Goal: Task Accomplishment & Management: Use online tool/utility

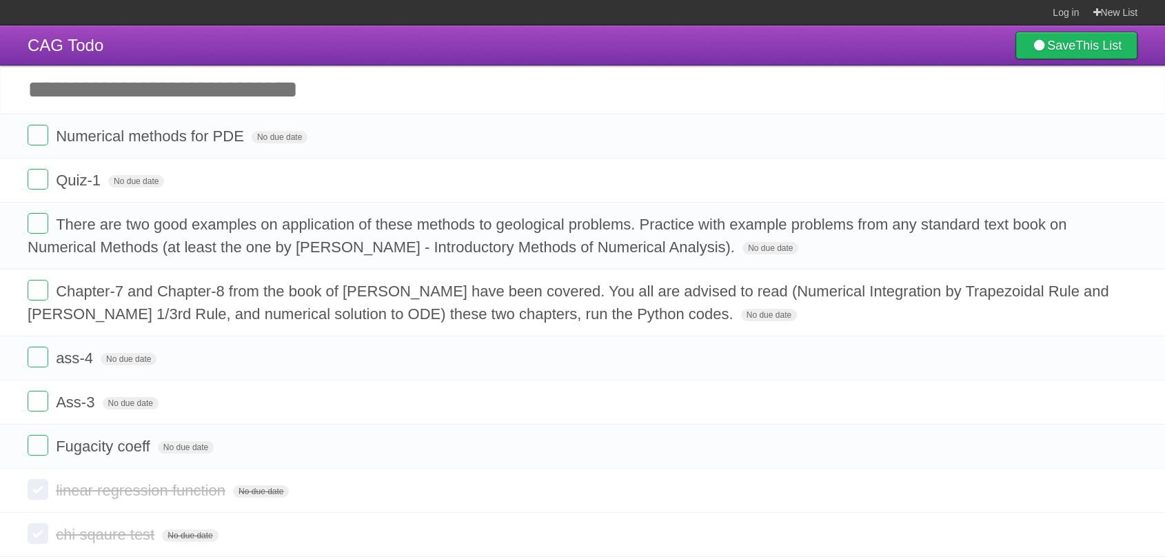
scroll to position [133, 0]
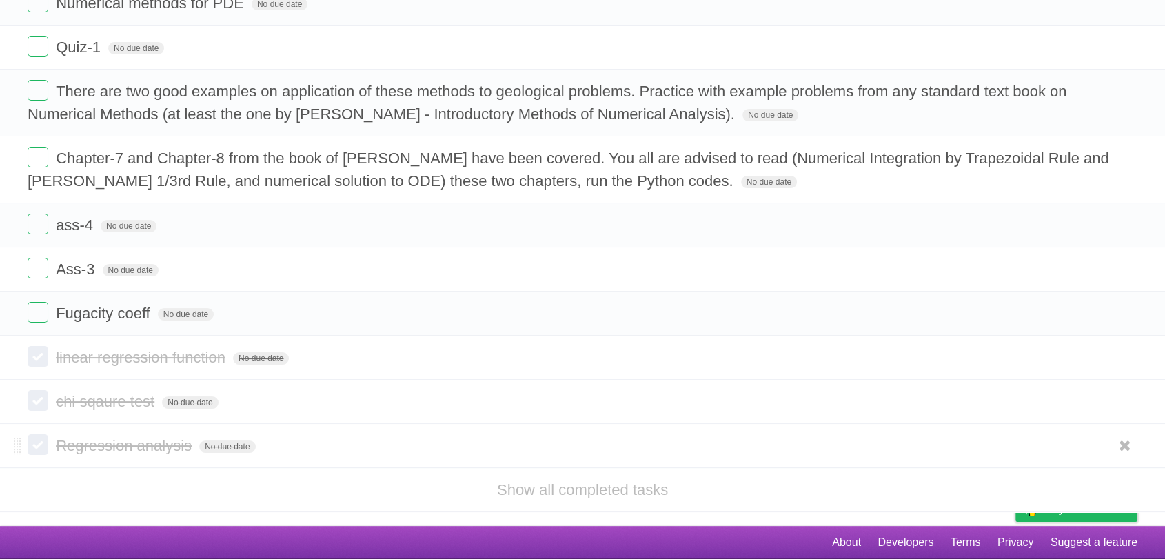
click at [36, 446] on label at bounding box center [38, 444] width 21 height 21
click at [161, 359] on span "Regression analysis" at bounding box center [125, 357] width 139 height 17
click at [161, 359] on input "**********" at bounding box center [128, 358] width 145 height 18
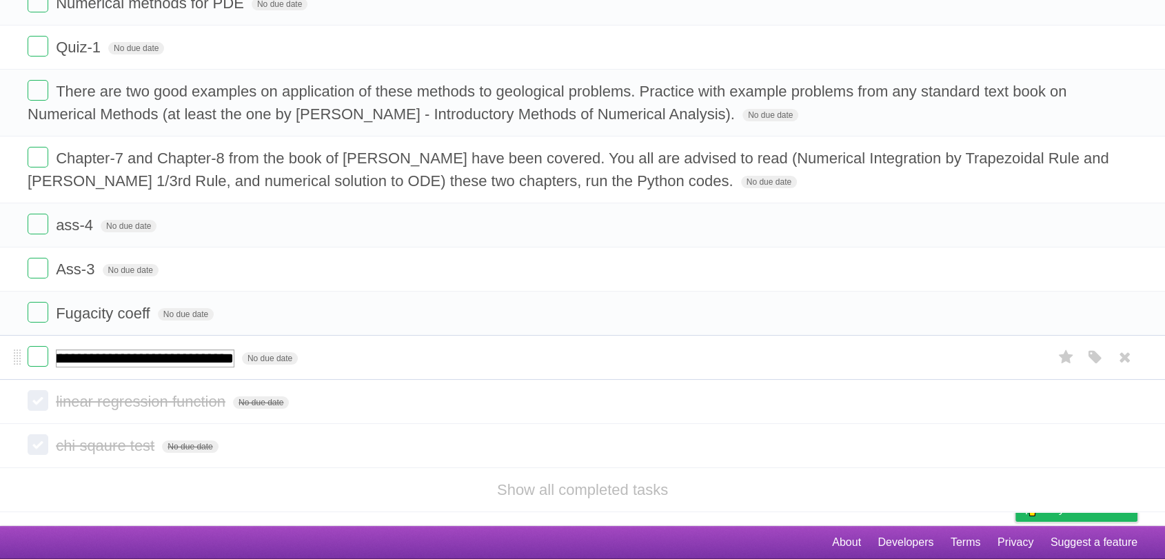
scroll to position [0, 114]
type input "**********"
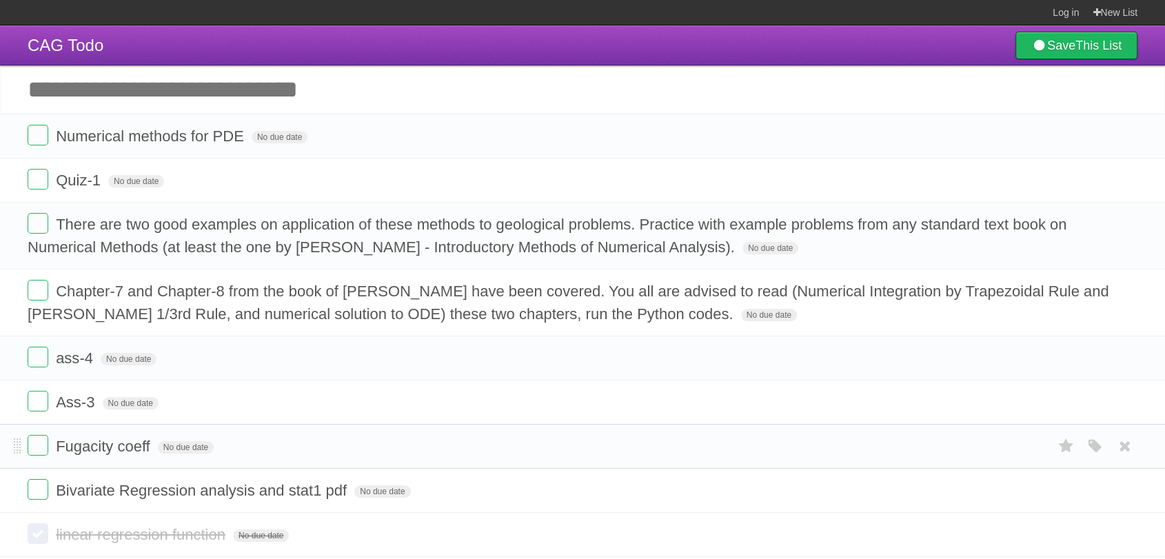
scroll to position [133, 0]
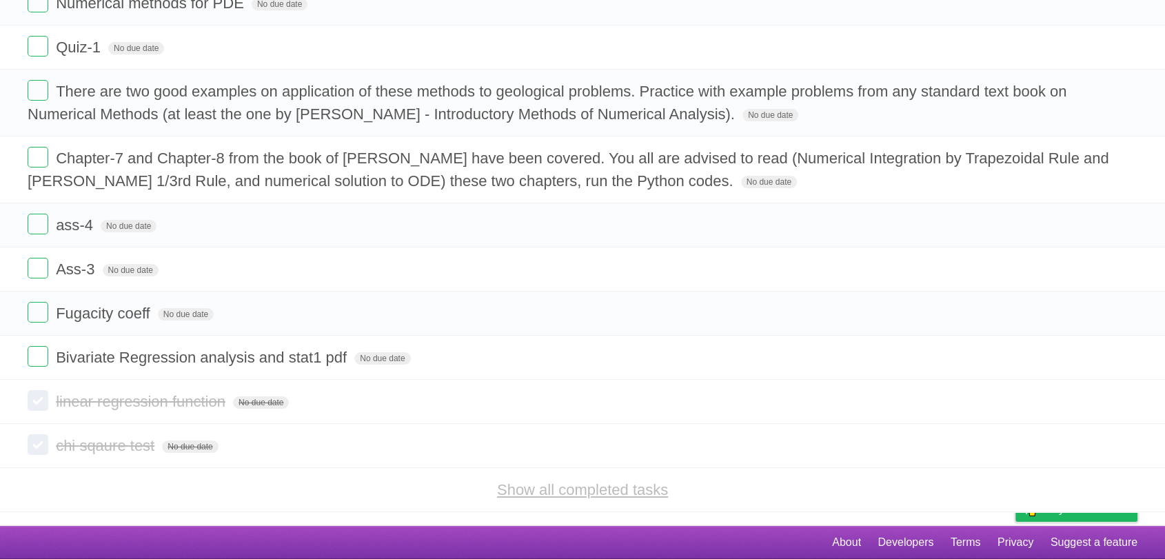
click at [606, 486] on link "Show all completed tasks" at bounding box center [582, 489] width 171 height 17
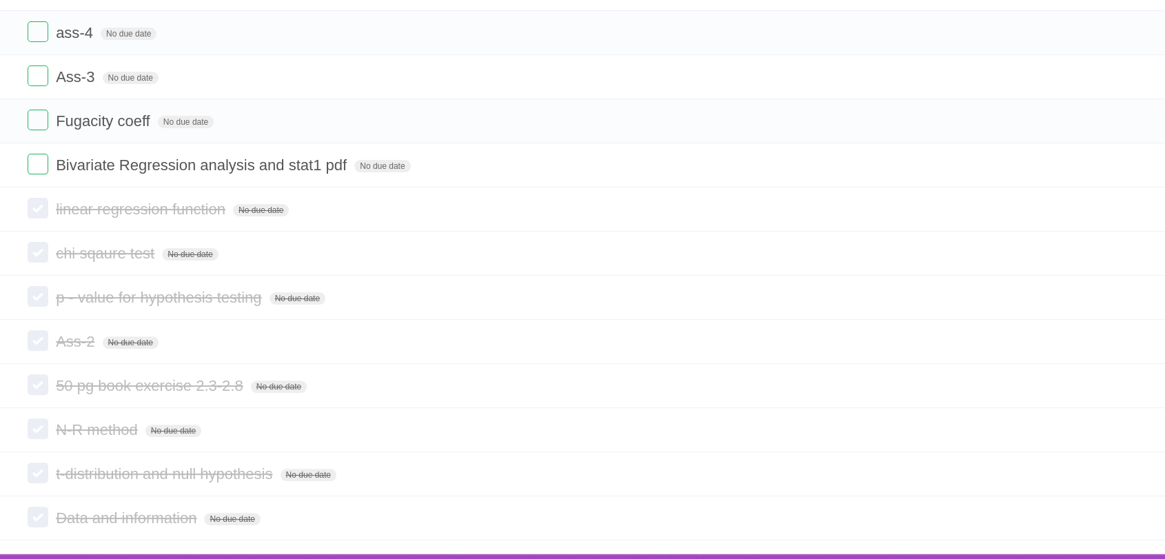
scroll to position [334, 0]
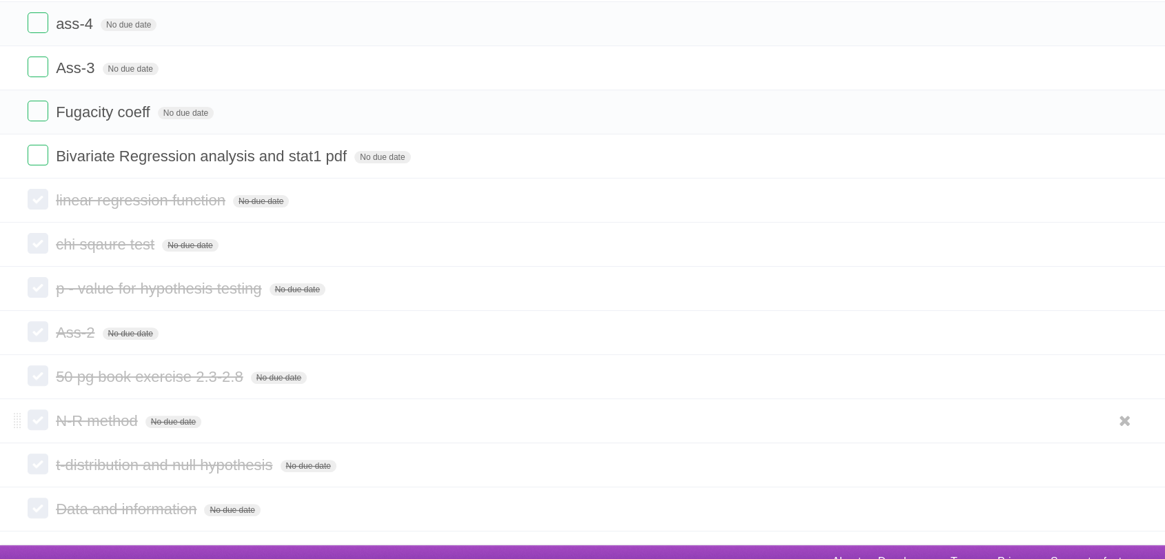
click at [31, 423] on label at bounding box center [38, 419] width 21 height 21
click at [41, 417] on label at bounding box center [38, 419] width 21 height 21
click at [83, 424] on span "N-R method" at bounding box center [98, 420] width 85 height 17
click at [226, 409] on form "N-R method No due date White Red Blue Green Purple Orange" at bounding box center [582, 420] width 1109 height 23
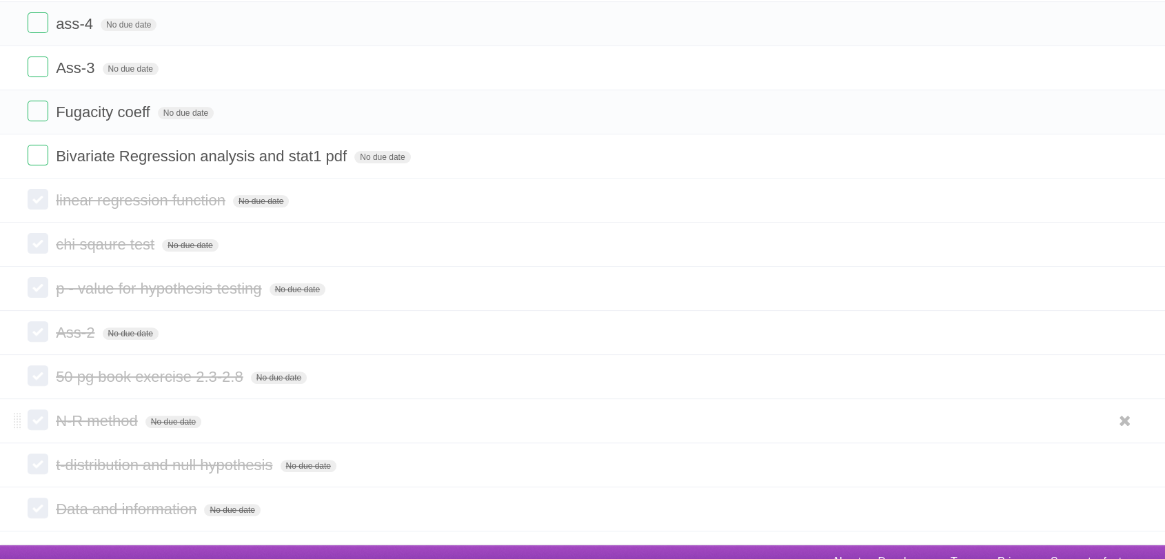
click at [36, 422] on label at bounding box center [38, 419] width 21 height 21
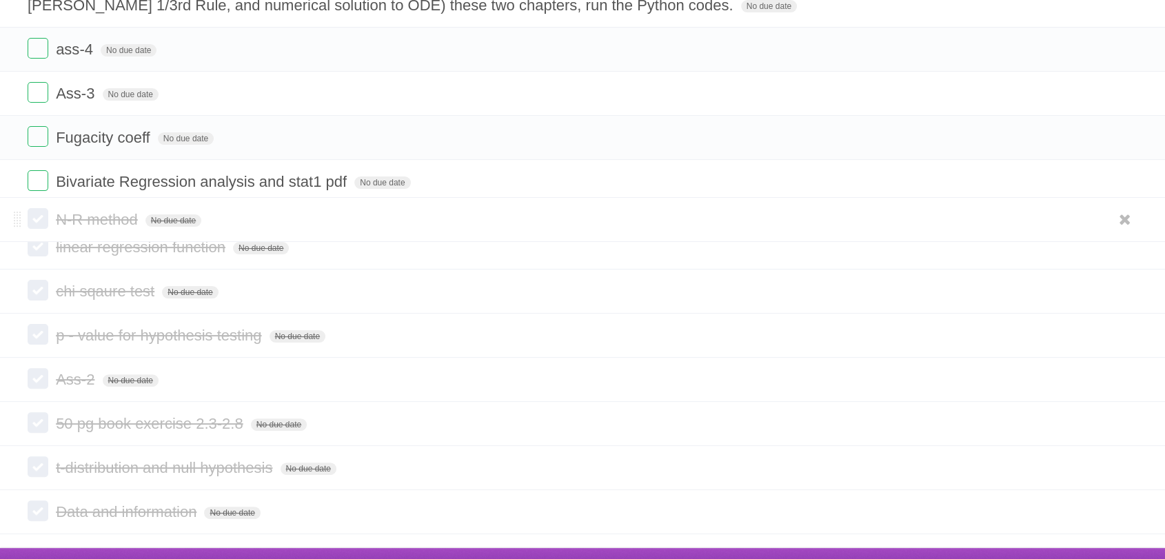
drag, startPoint x: 17, startPoint y: 421, endPoint x: 19, endPoint y: 224, distance: 197.1
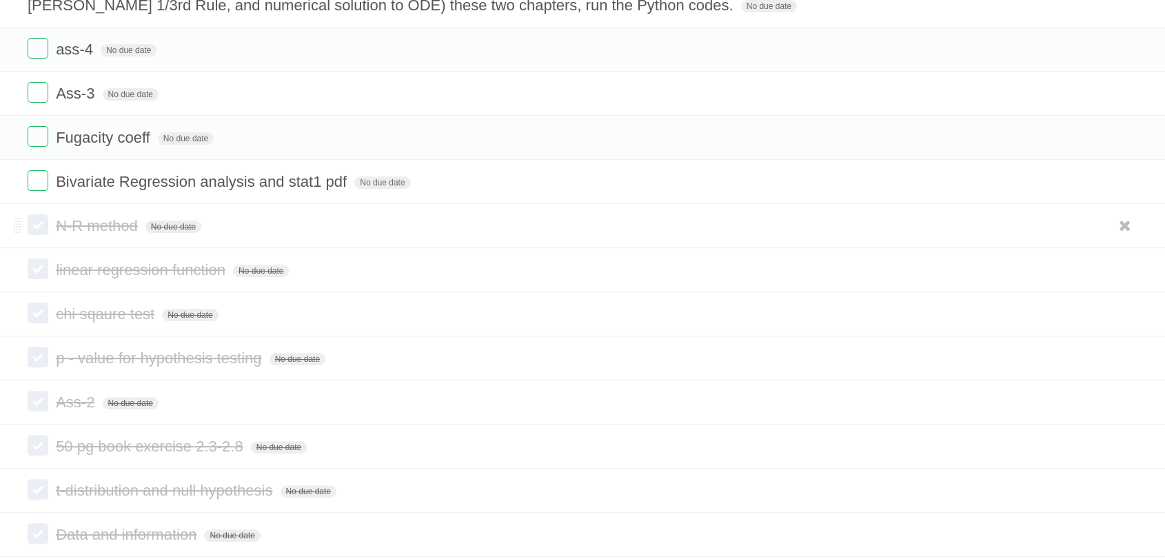
click at [39, 222] on label at bounding box center [38, 224] width 21 height 21
click at [1120, 227] on icon at bounding box center [1124, 225] width 19 height 23
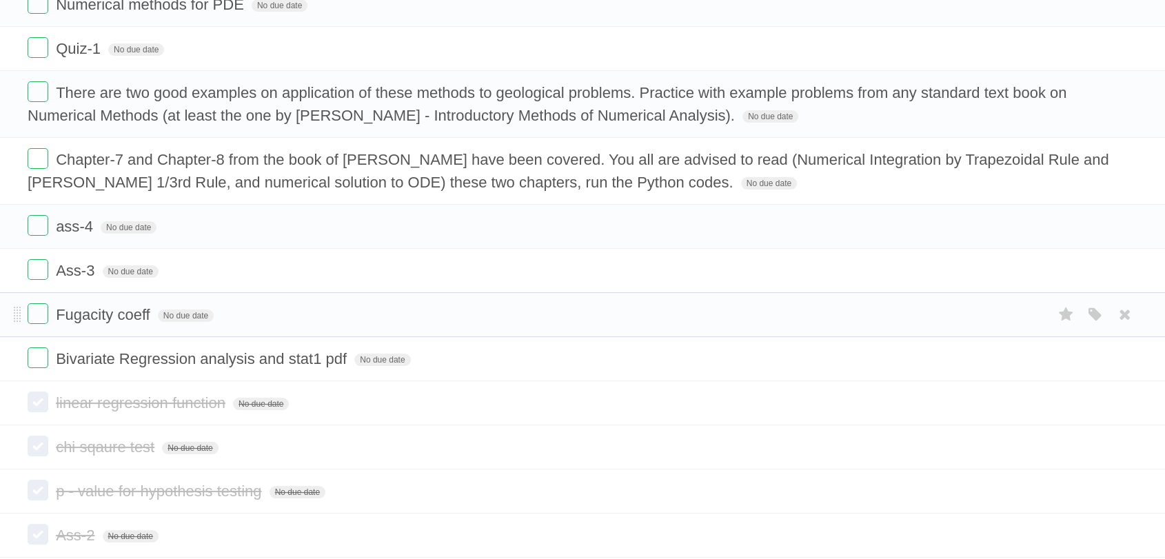
scroll to position [0, 0]
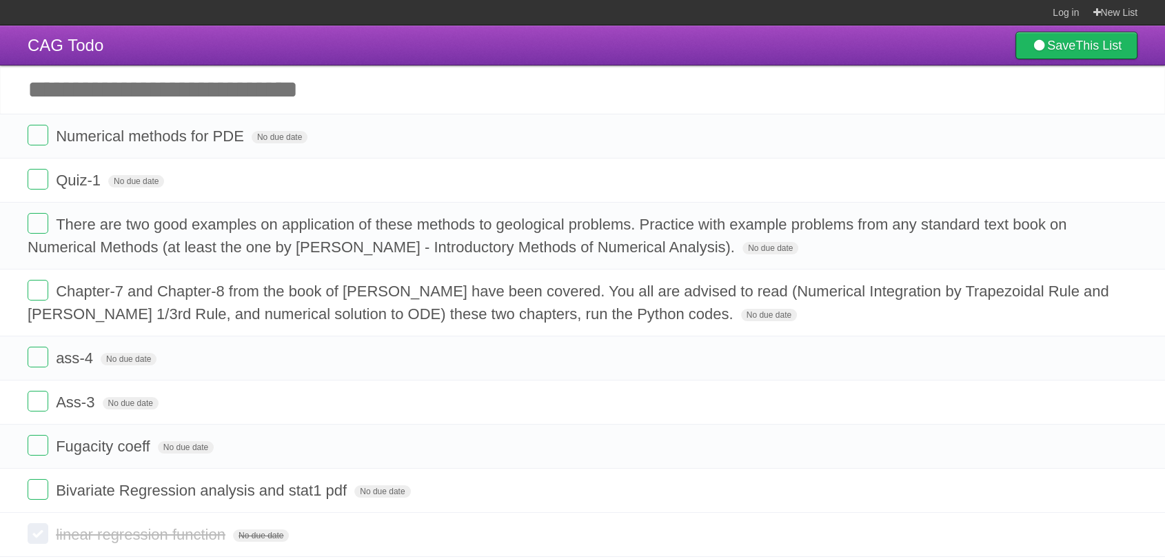
click at [299, 89] on input "Add another task" at bounding box center [582, 89] width 1165 height 48
type input "**********"
click input "*********" at bounding box center [0, 0] width 0 height 0
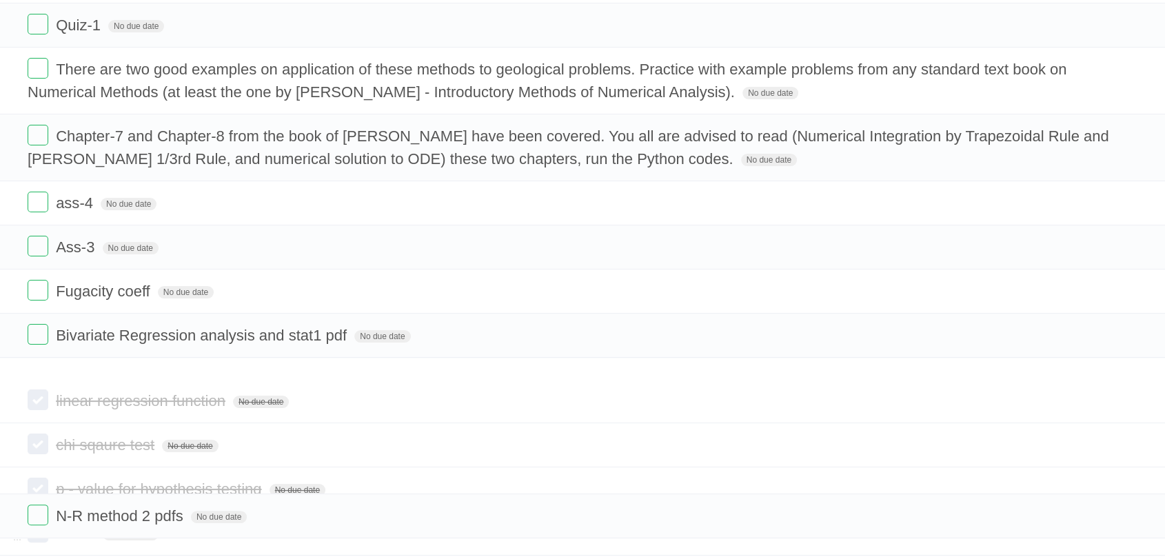
scroll to position [225, 0]
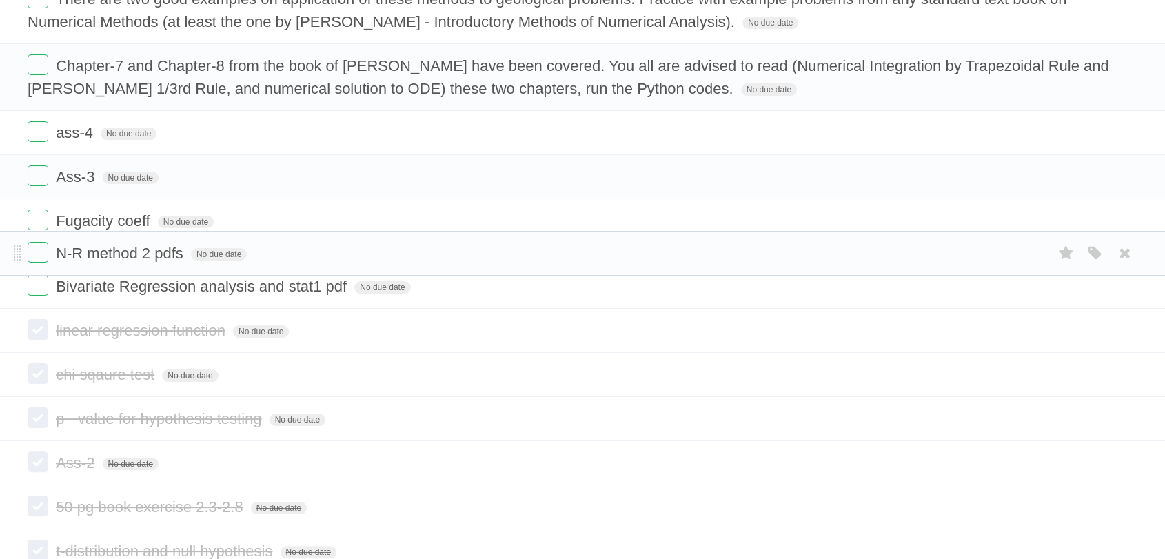
drag, startPoint x: 17, startPoint y: 135, endPoint x: 4, endPoint y: 250, distance: 115.7
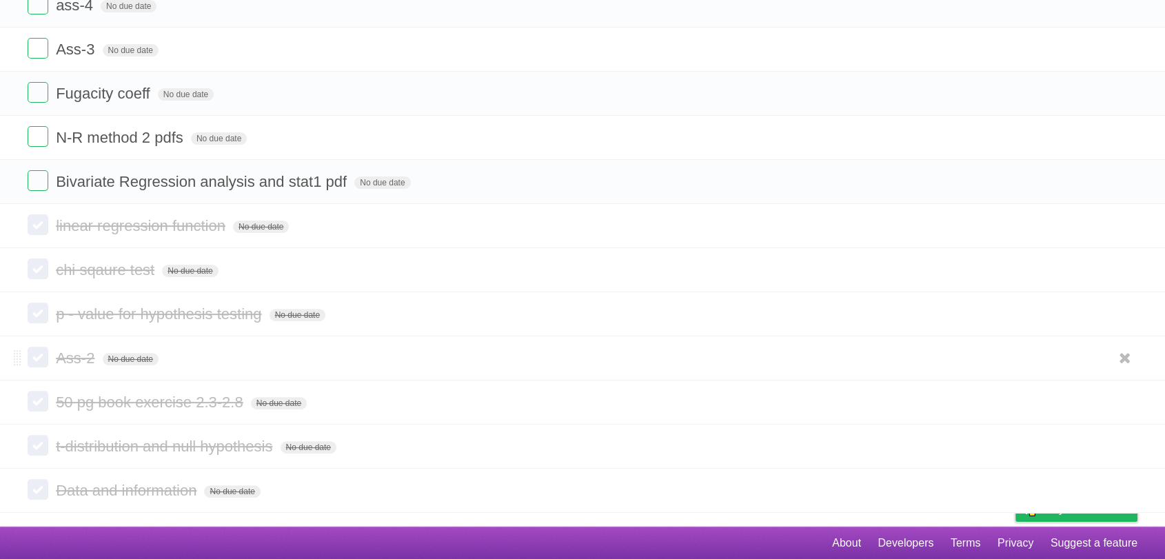
scroll to position [309, 0]
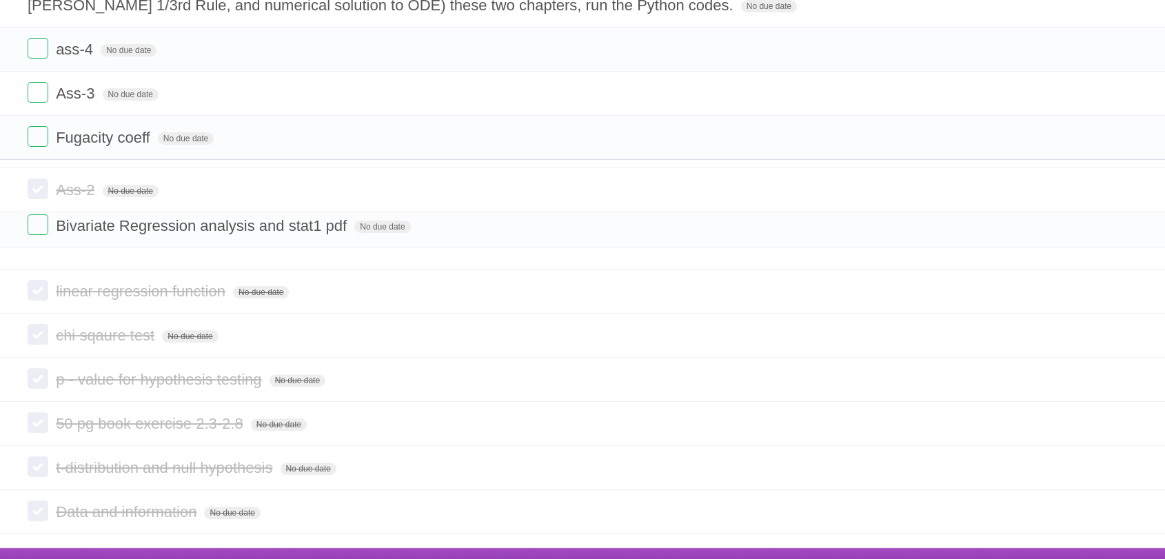
drag, startPoint x: 19, startPoint y: 360, endPoint x: 31, endPoint y: 192, distance: 168.5
drag, startPoint x: 19, startPoint y: 274, endPoint x: 28, endPoint y: 173, distance: 100.9
drag, startPoint x: 17, startPoint y: 277, endPoint x: 19, endPoint y: 155, distance: 122.0
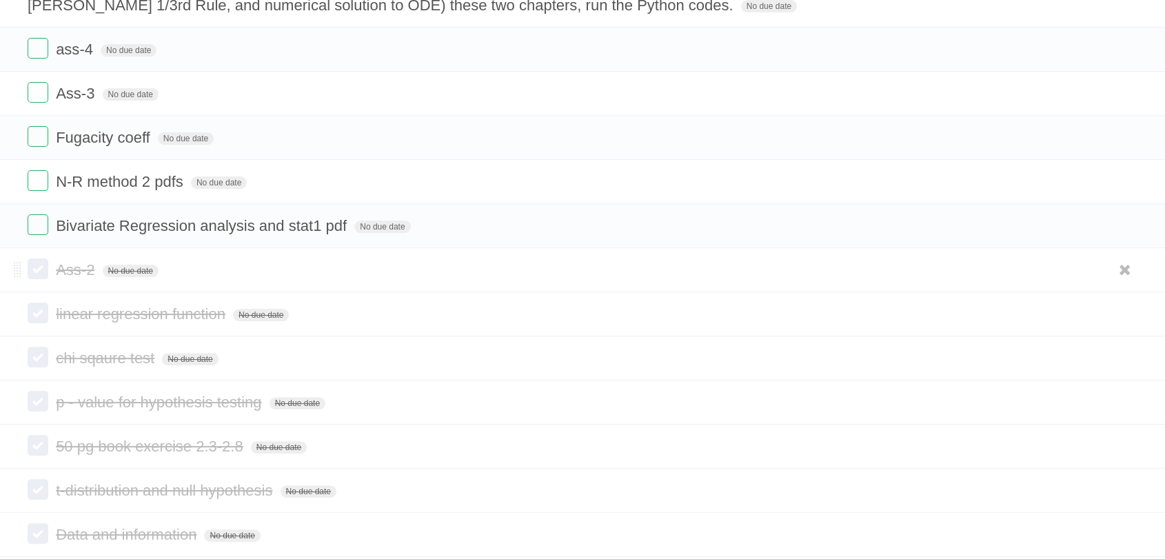
click at [31, 274] on label at bounding box center [38, 268] width 21 height 21
click at [121, 268] on span "No due date" at bounding box center [131, 271] width 56 height 12
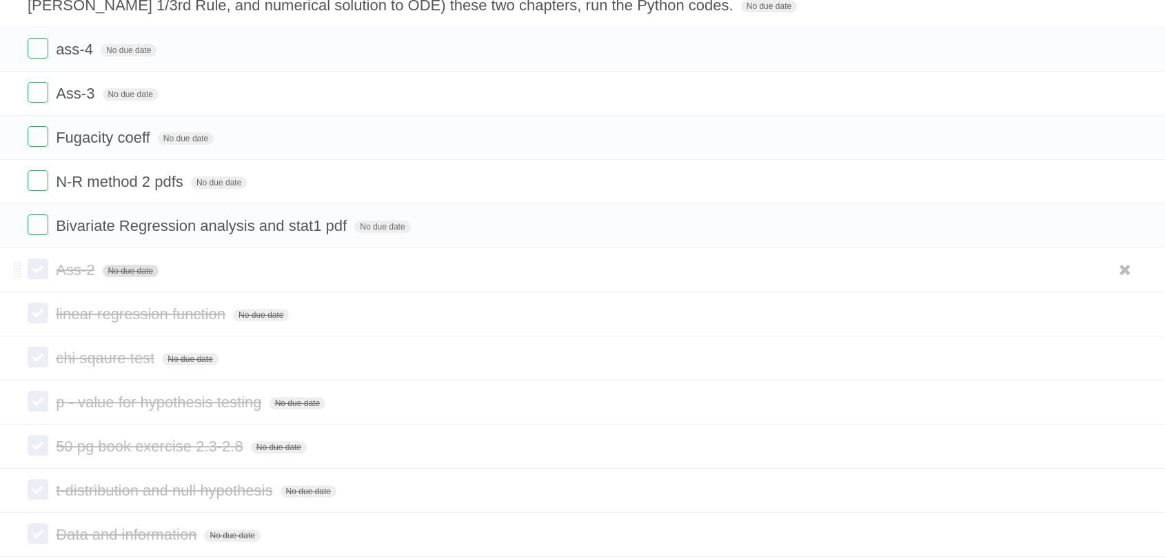
click at [139, 269] on span "No due date" at bounding box center [131, 271] width 56 height 12
click at [1127, 266] on icon at bounding box center [1124, 269] width 19 height 23
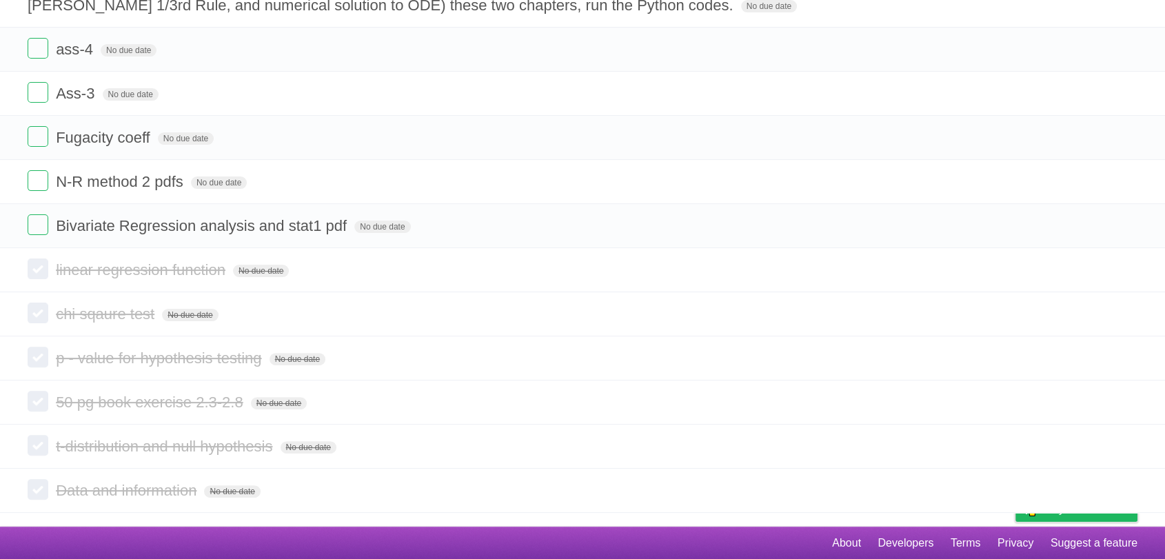
click at [1116, 275] on icon at bounding box center [1124, 269] width 19 height 23
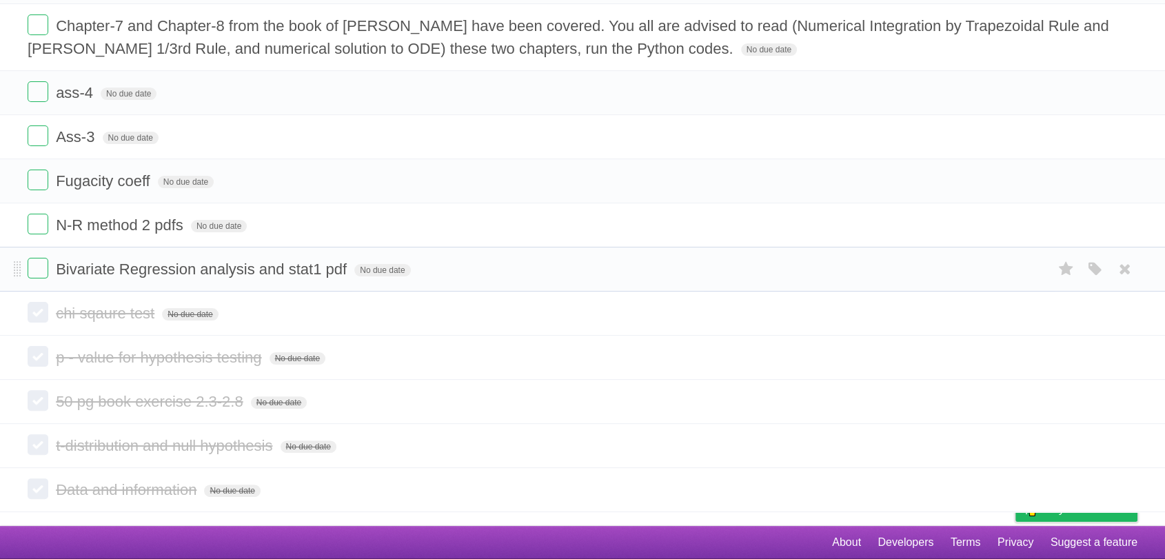
scroll to position [265, 0]
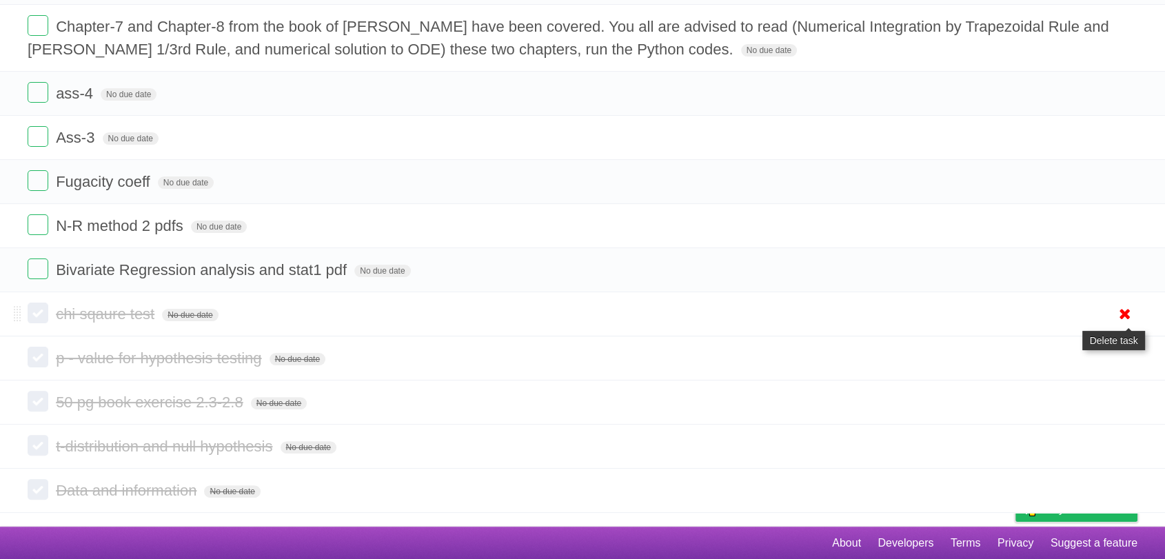
click at [1129, 303] on icon at bounding box center [1124, 314] width 19 height 23
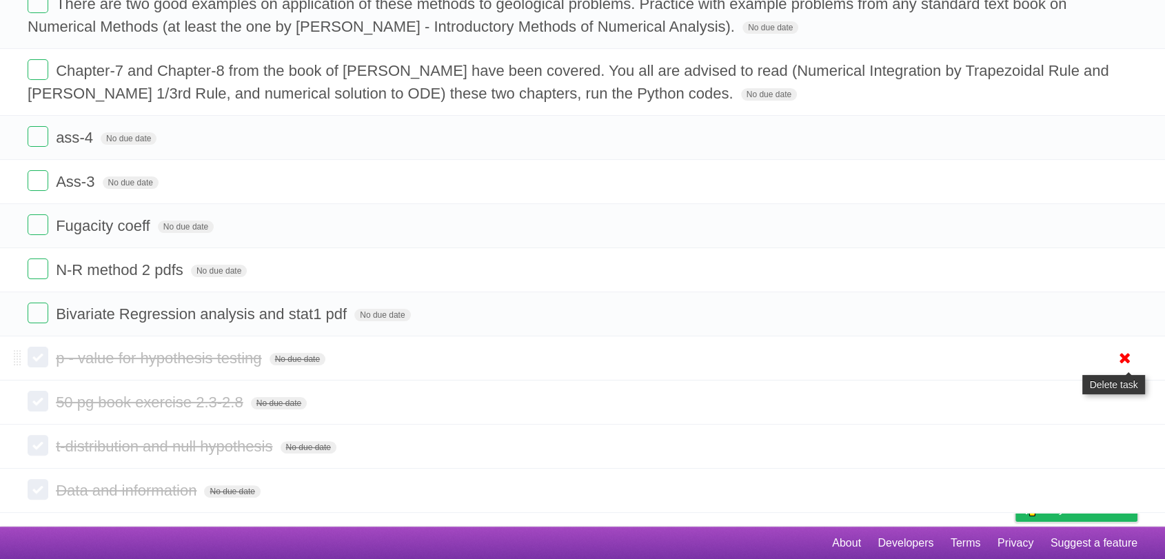
click at [1129, 356] on icon at bounding box center [1124, 358] width 19 height 23
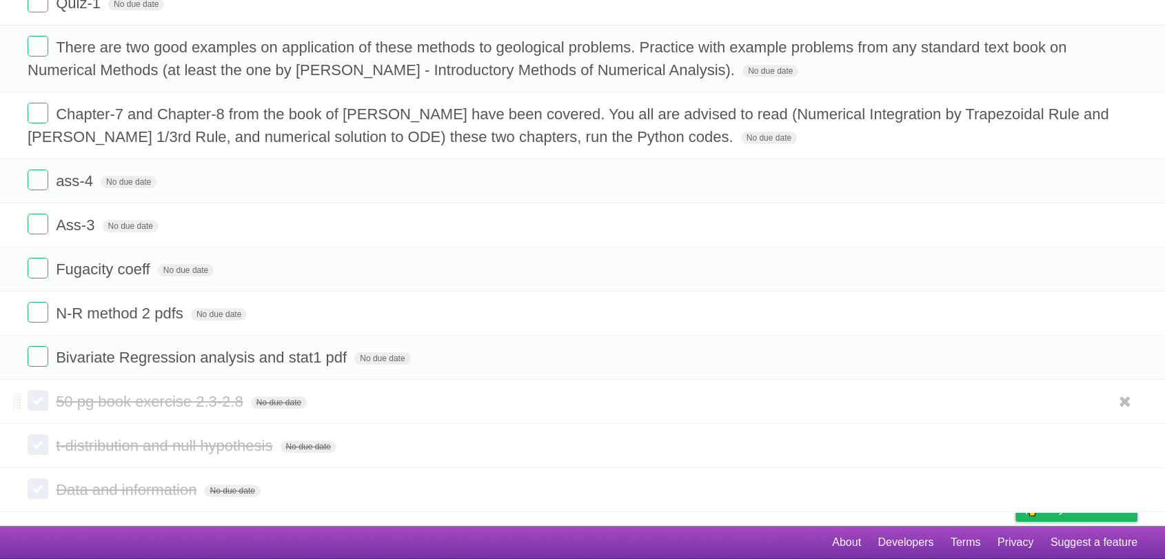
scroll to position [176, 0]
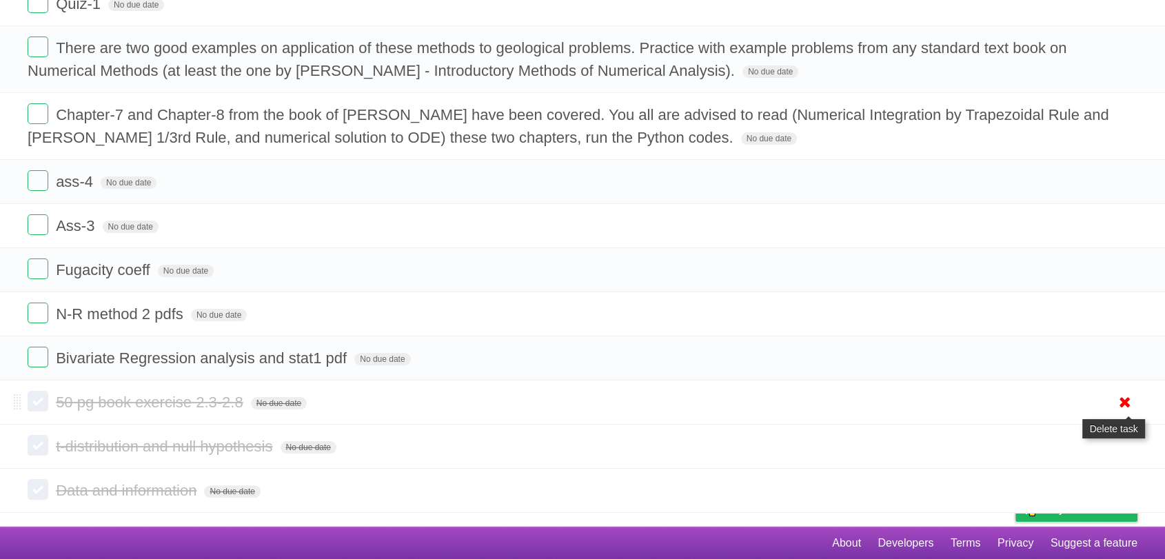
click at [1123, 398] on icon at bounding box center [1124, 402] width 19 height 23
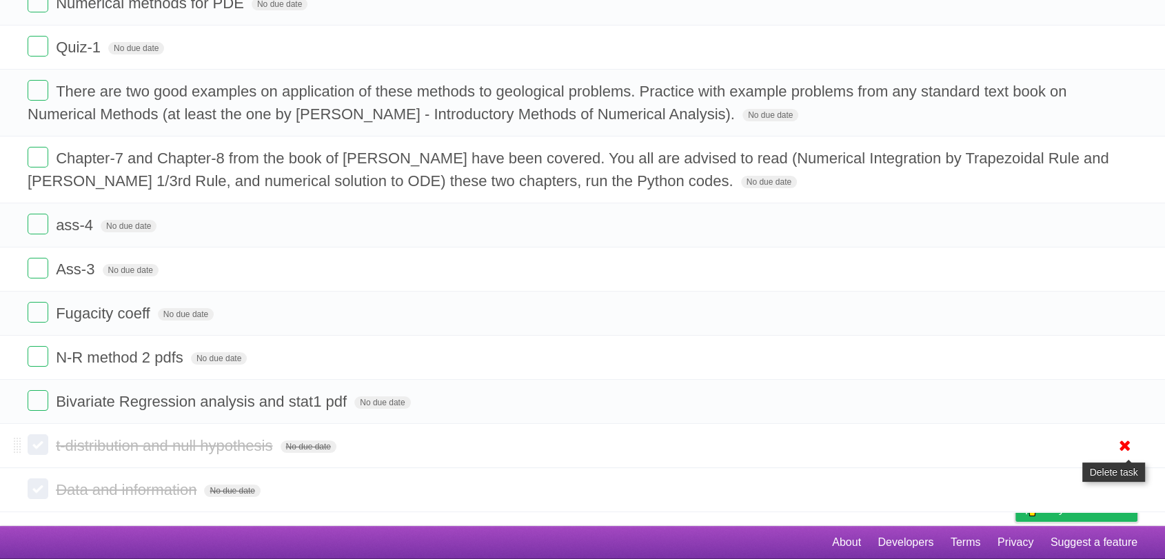
click at [1127, 447] on icon at bounding box center [1124, 445] width 19 height 23
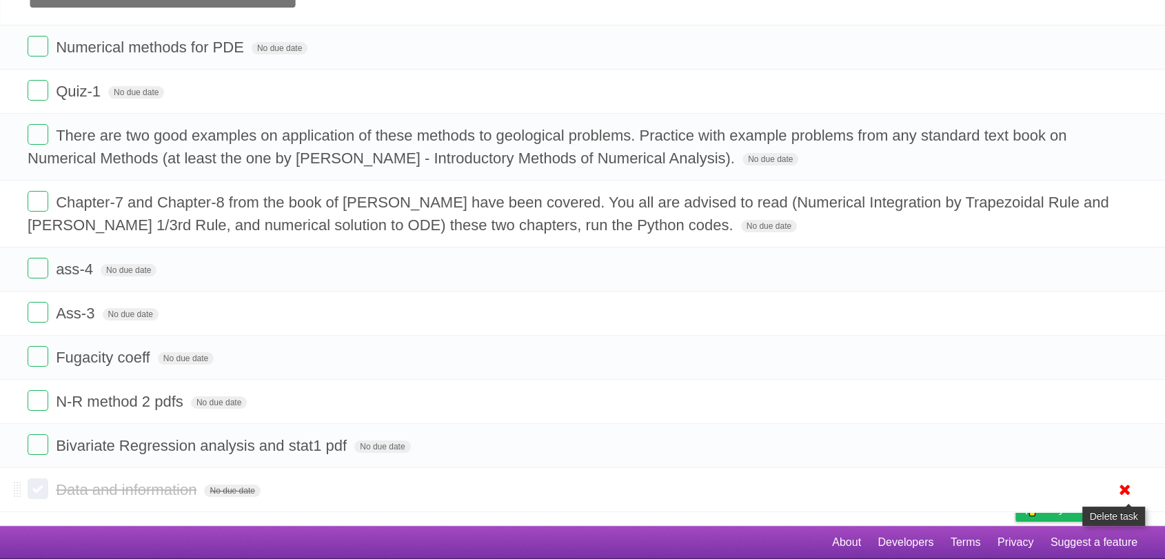
click at [1120, 493] on icon at bounding box center [1124, 489] width 19 height 23
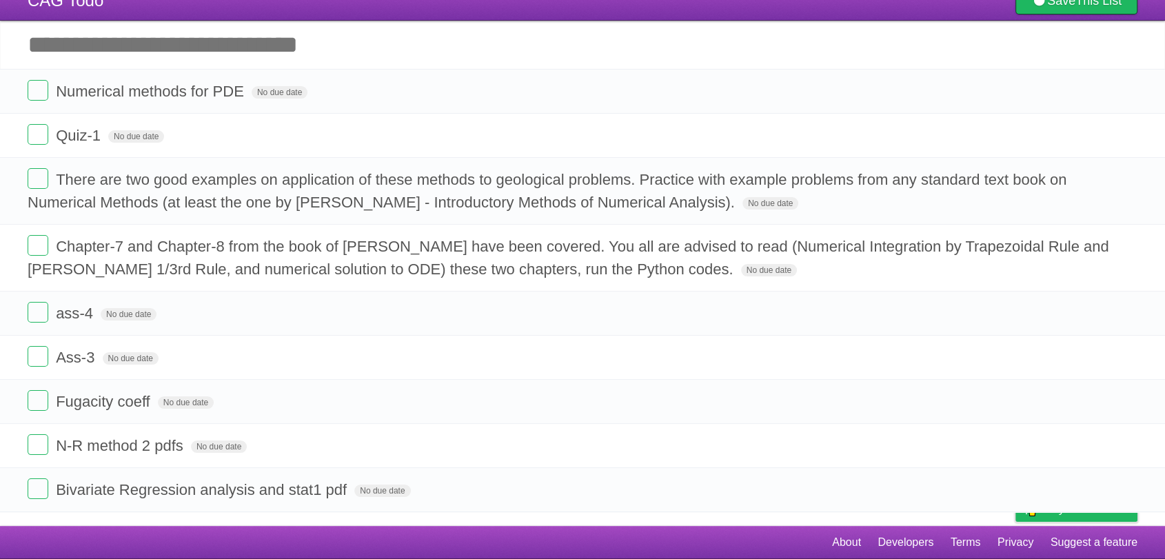
click at [392, 37] on input "Add another task" at bounding box center [582, 45] width 1165 height 48
type input "*****"
click input "*********" at bounding box center [0, 0] width 0 height 0
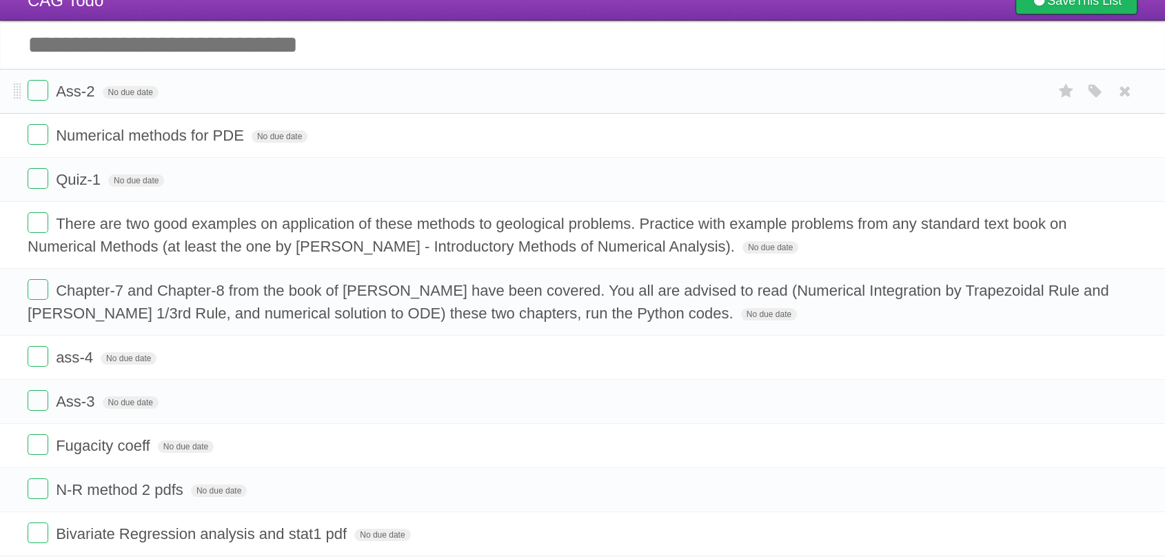
scroll to position [44, 0]
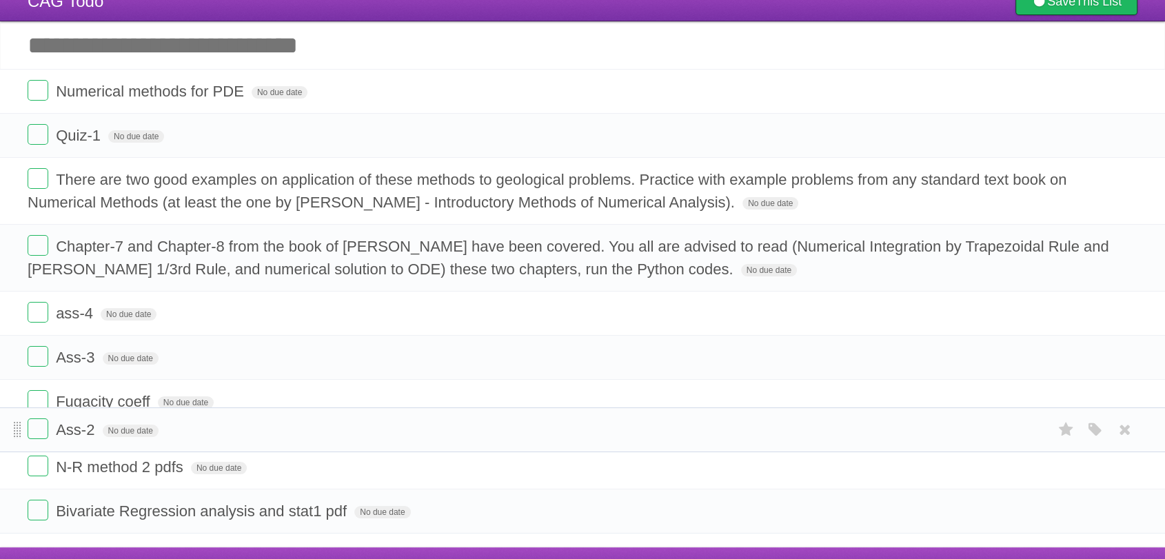
drag, startPoint x: 17, startPoint y: 92, endPoint x: 14, endPoint y: 431, distance: 339.0
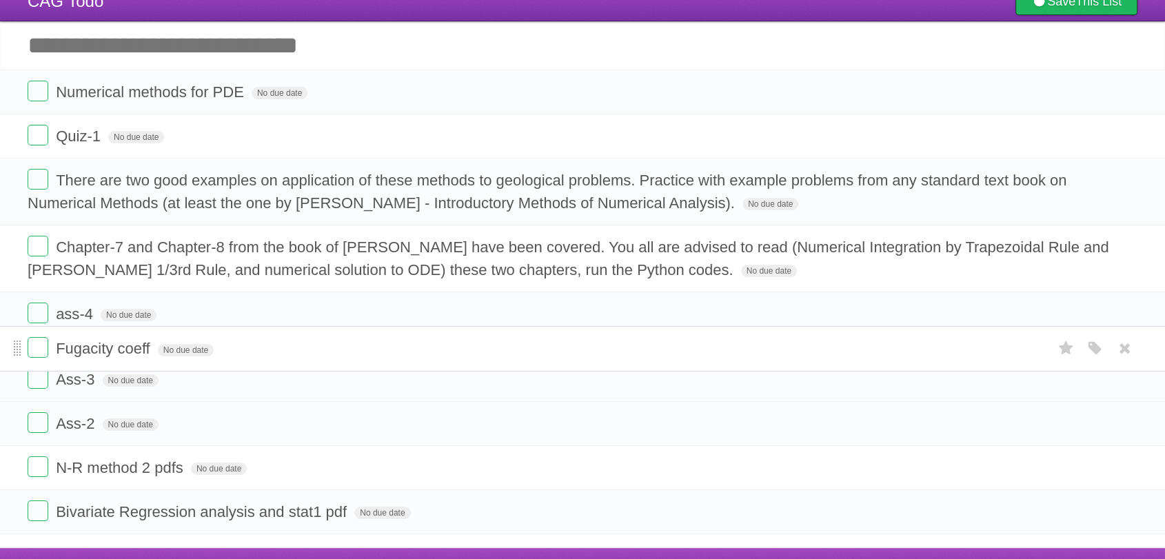
drag, startPoint x: 18, startPoint y: 405, endPoint x: 17, endPoint y: 351, distance: 54.5
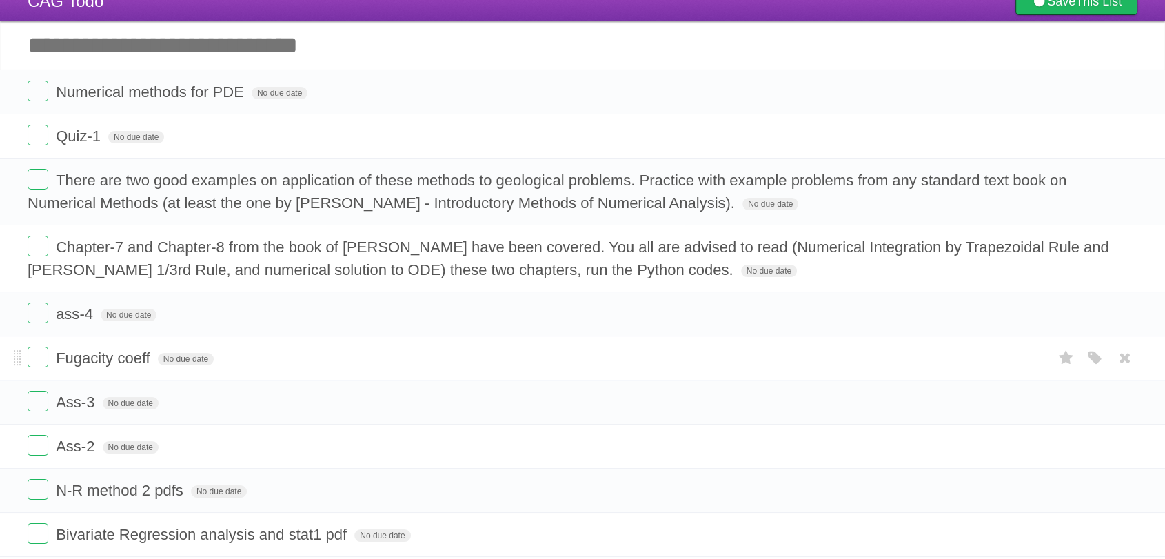
scroll to position [89, 0]
